Goal: Find specific page/section: Find specific page/section

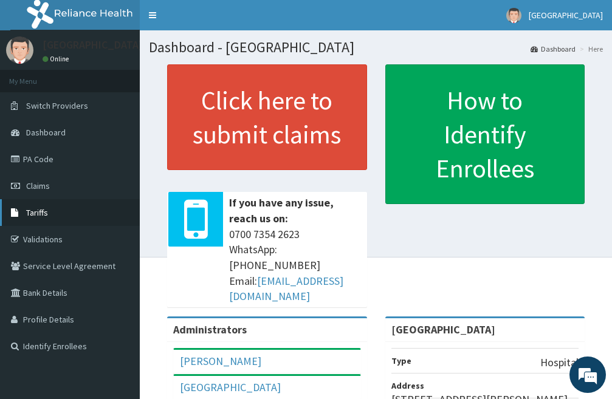
click at [46, 219] on link "Tariffs" at bounding box center [70, 212] width 140 height 27
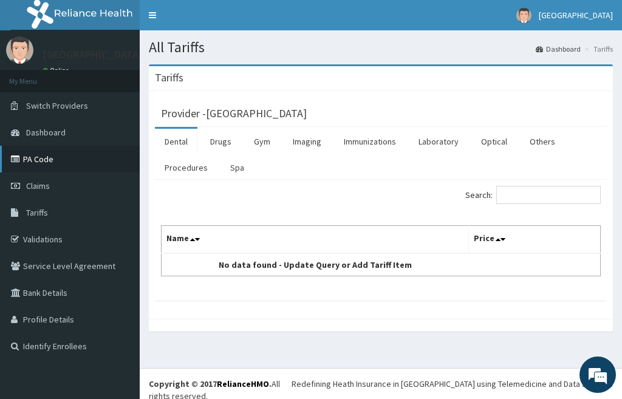
click at [58, 158] on link "PA Code" at bounding box center [70, 159] width 140 height 27
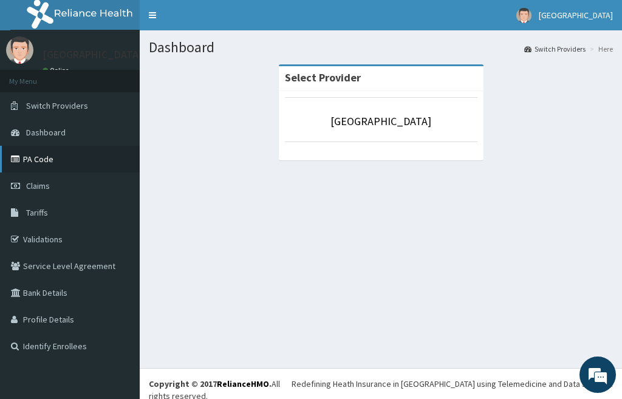
click at [37, 161] on link "PA Code" at bounding box center [70, 159] width 140 height 27
